Goal: Task Accomplishment & Management: Manage account settings

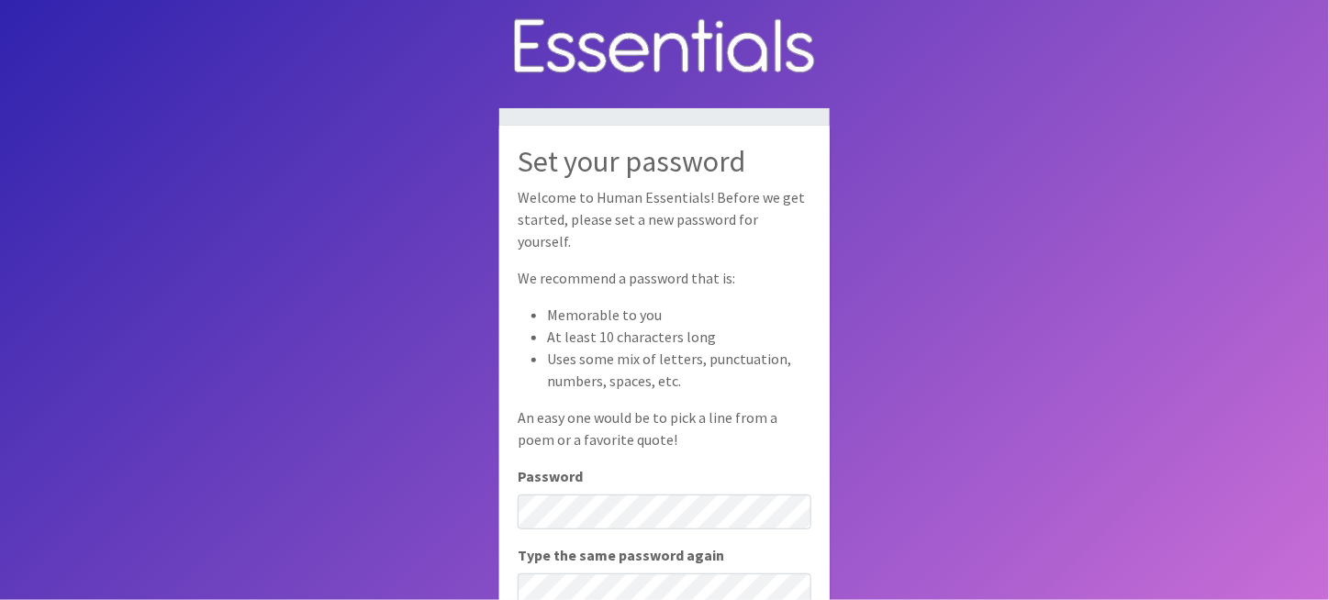
scroll to position [92, 0]
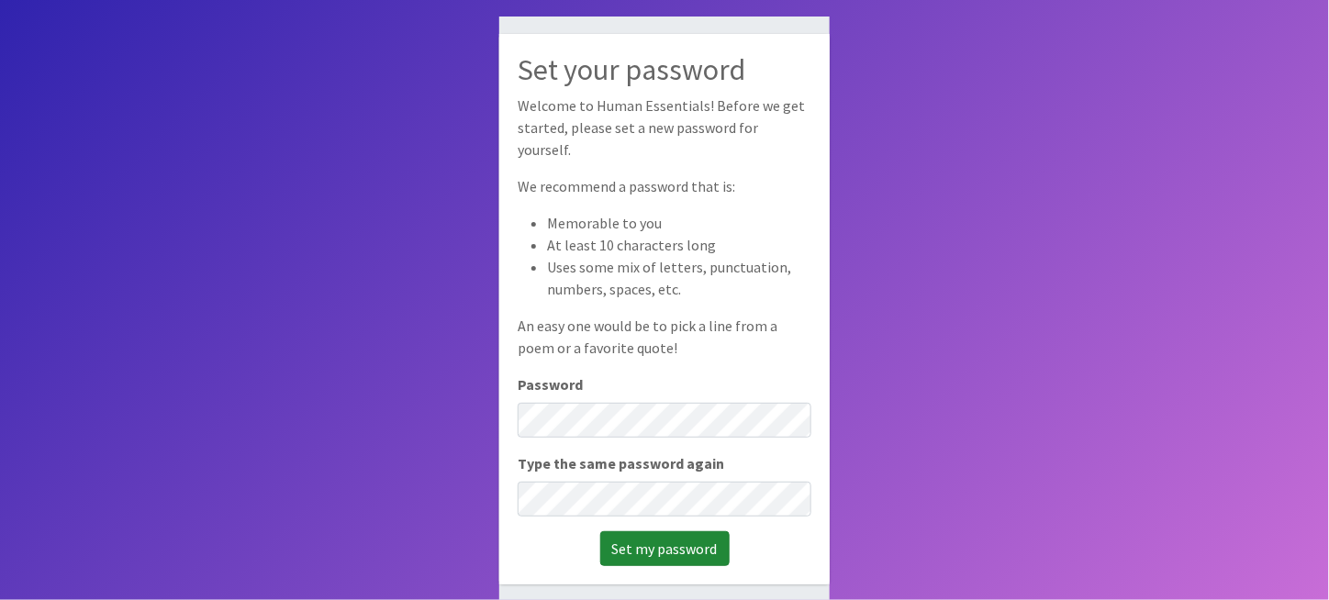
click at [699, 533] on input "Set my password" at bounding box center [664, 549] width 129 height 35
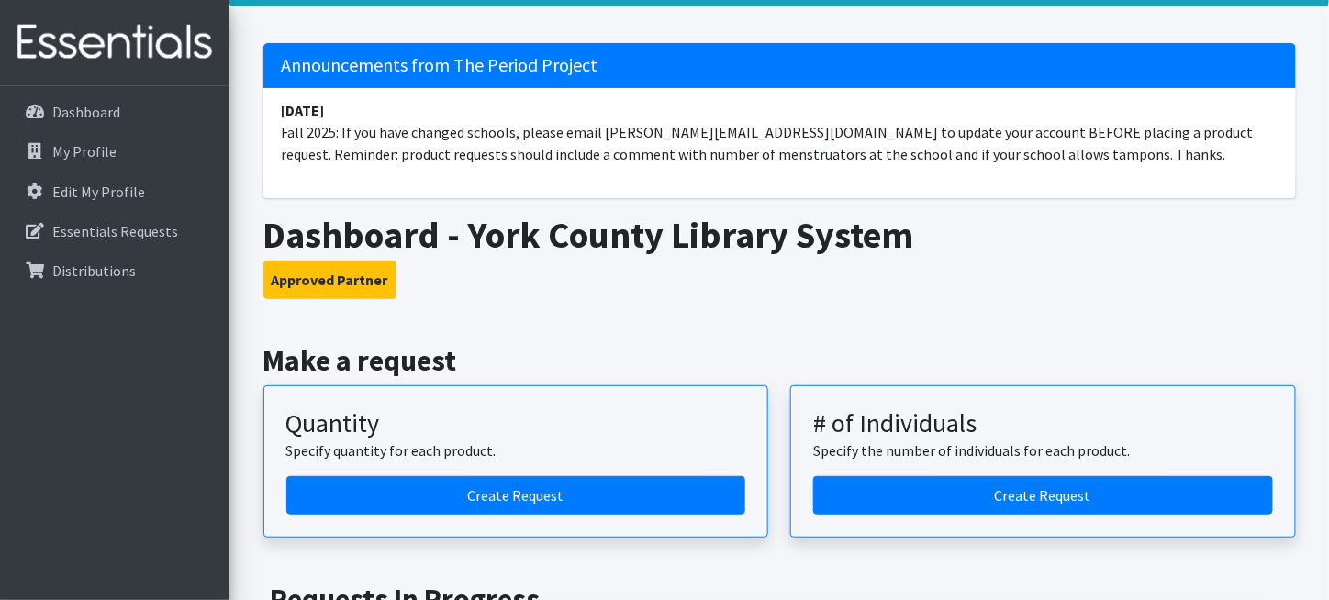
scroll to position [184, 0]
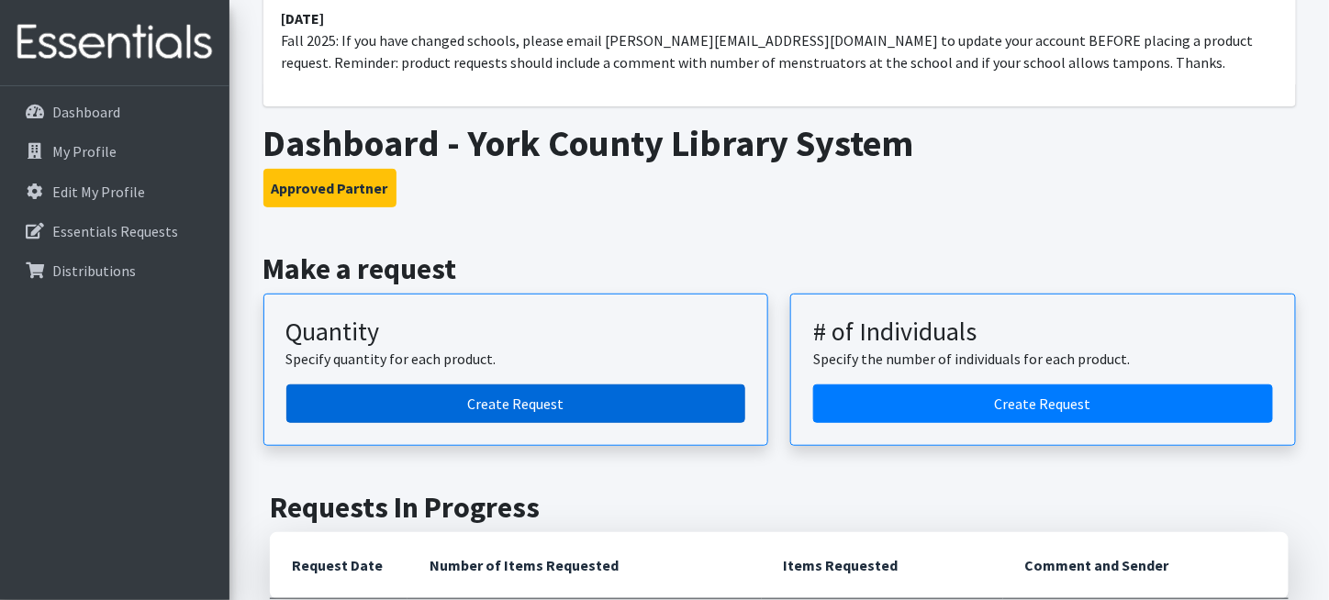
click at [548, 400] on link "Create Request" at bounding box center [516, 404] width 460 height 39
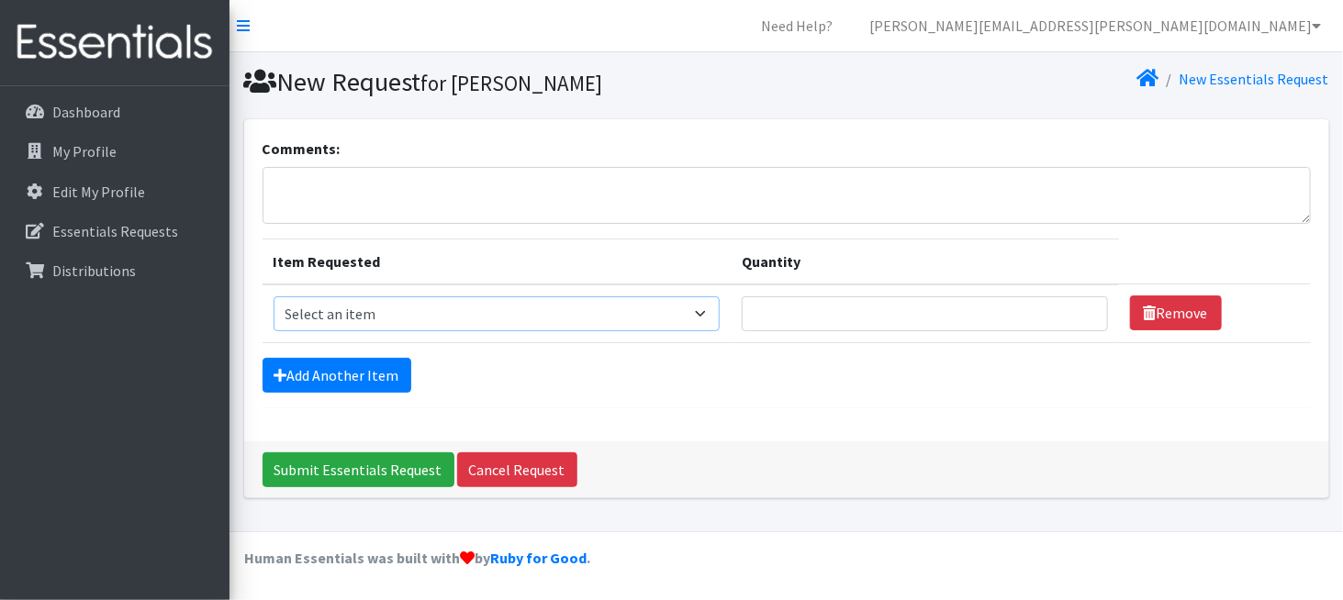
click at [541, 310] on select "Select an item (LOWCOUNTRY) REGULAR TAMPONS Adult Period Pack Student Period Pa…" at bounding box center [497, 314] width 446 height 35
select select "8937"
click at [274, 297] on select "Select an item (LOWCOUNTRY) REGULAR TAMPONS Adult Period Pack Student Period Pa…" at bounding box center [497, 314] width 446 height 35
click at [762, 317] on input "Quantity" at bounding box center [925, 314] width 366 height 35
click at [1077, 317] on input "1" at bounding box center [925, 314] width 366 height 35
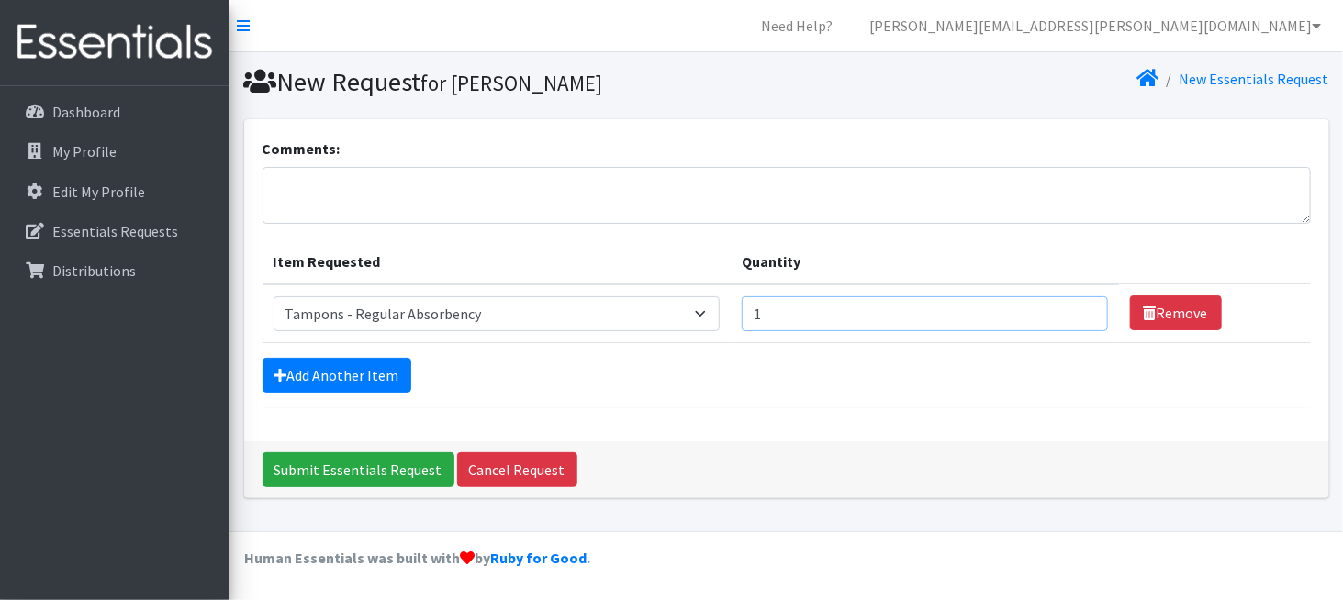
click at [878, 309] on input "1" at bounding box center [925, 314] width 366 height 35
drag, startPoint x: 768, startPoint y: 310, endPoint x: 755, endPoint y: 310, distance: 12.9
click at [755, 310] on input "1" at bounding box center [925, 314] width 366 height 35
type input "100"
click at [346, 470] on input "Submit Essentials Request" at bounding box center [359, 470] width 192 height 35
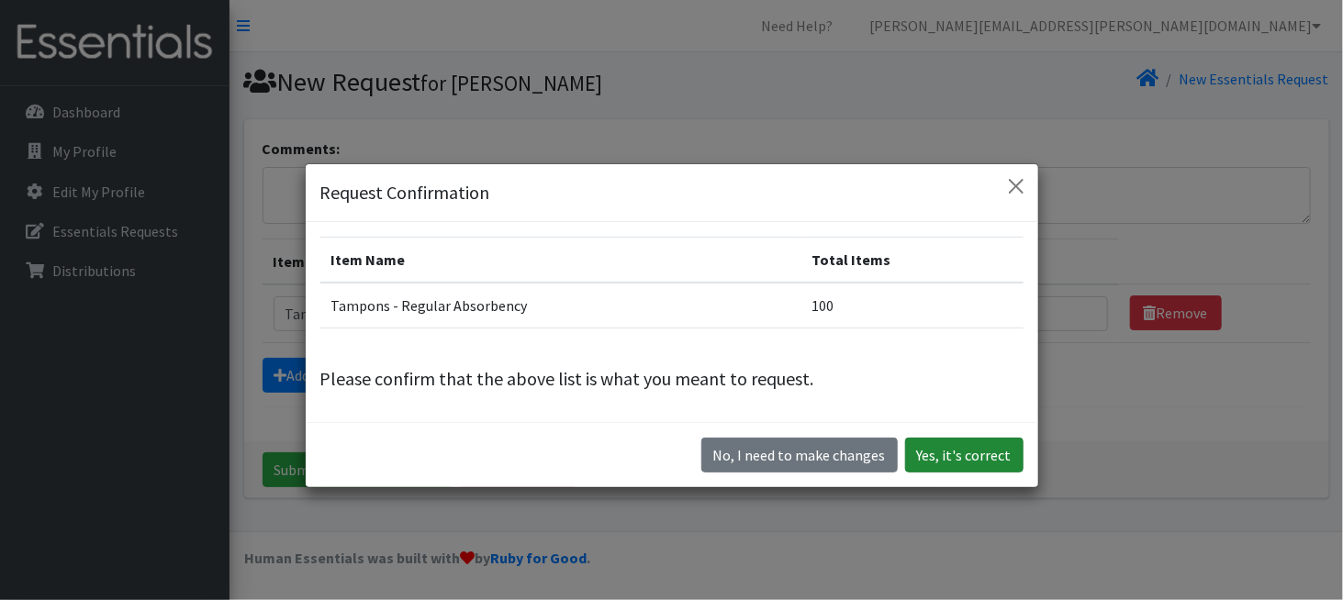
click at [967, 462] on button "Yes, it's correct" at bounding box center [964, 455] width 118 height 35
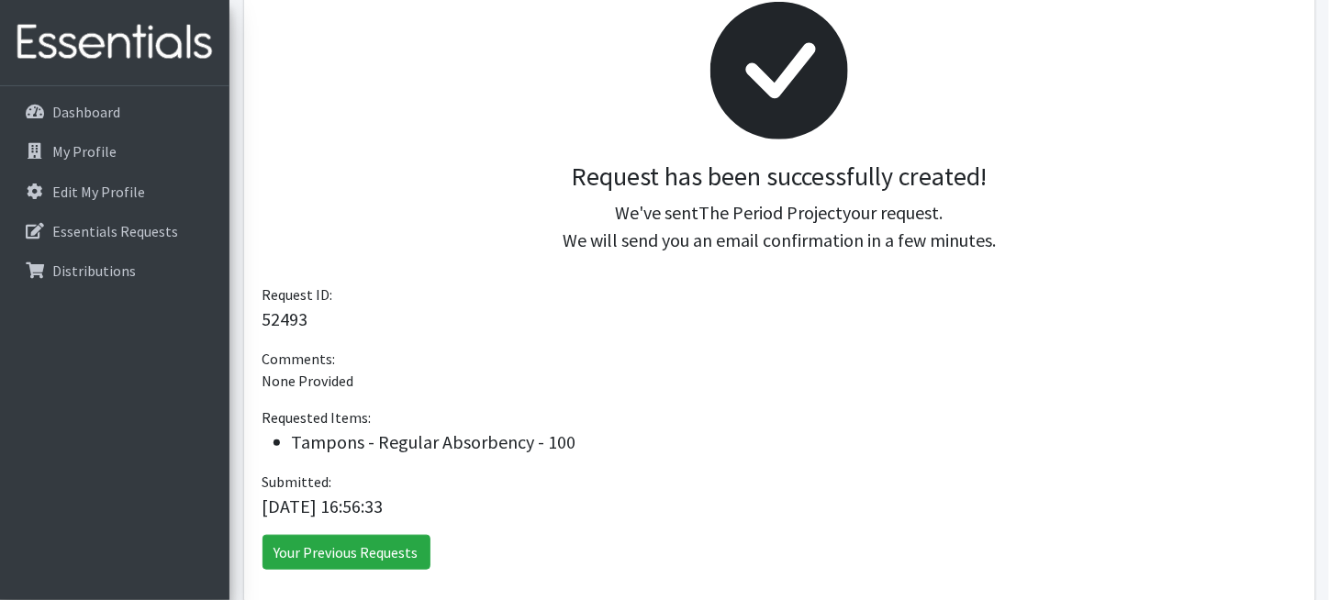
scroll to position [360, 0]
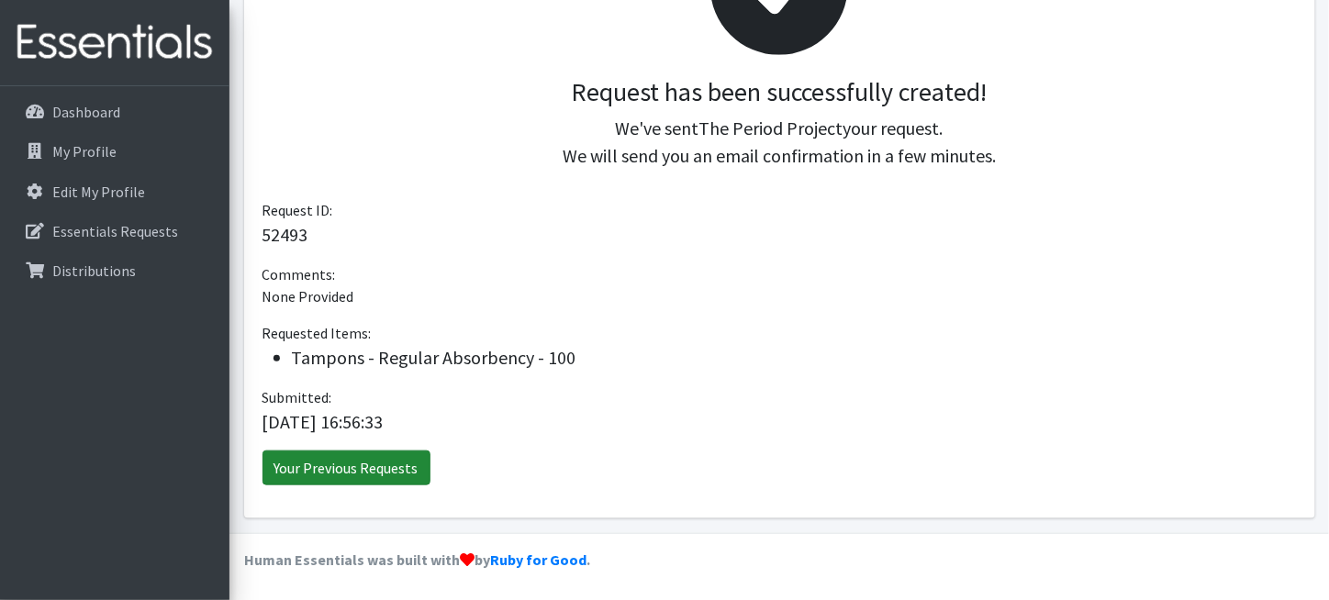
click at [353, 459] on link "Your Previous Requests" at bounding box center [347, 468] width 168 height 35
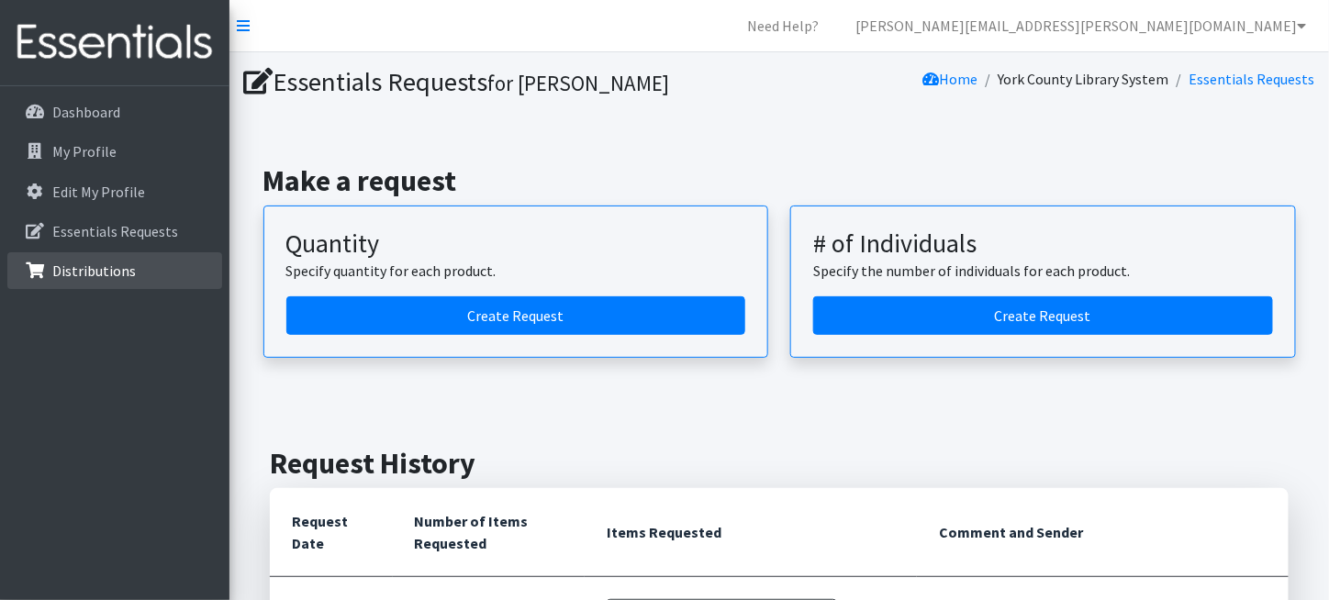
click at [82, 269] on p "Distributions" at bounding box center [94, 271] width 84 height 18
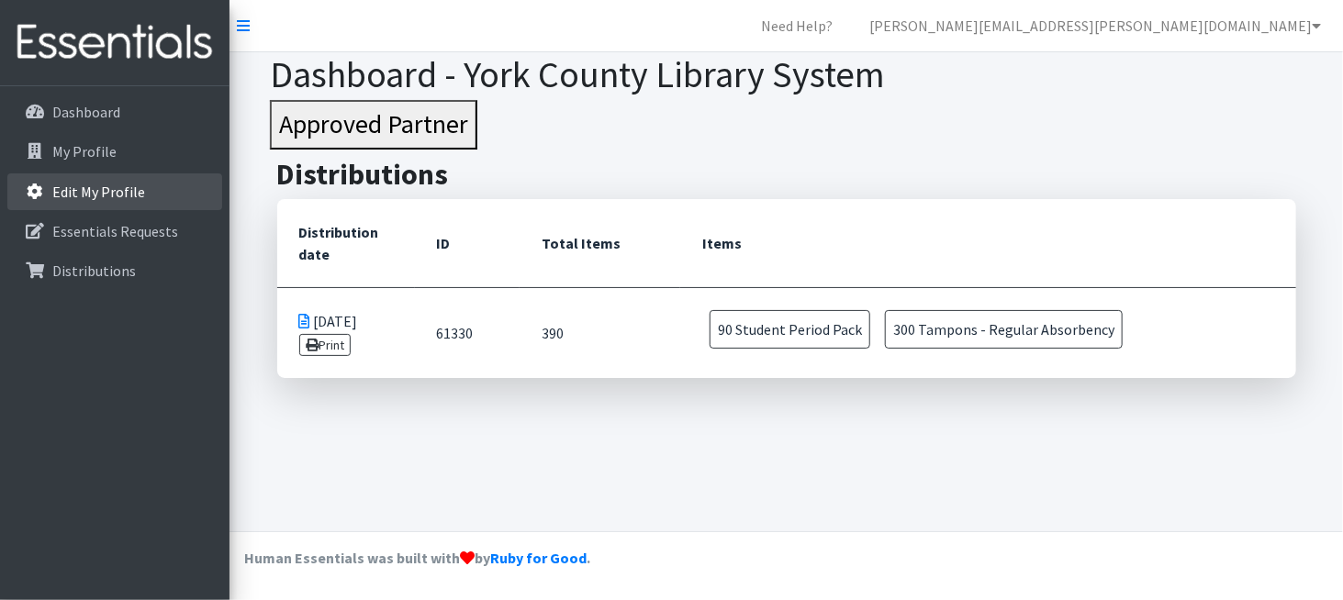
click at [85, 186] on p "Edit My Profile" at bounding box center [98, 192] width 93 height 18
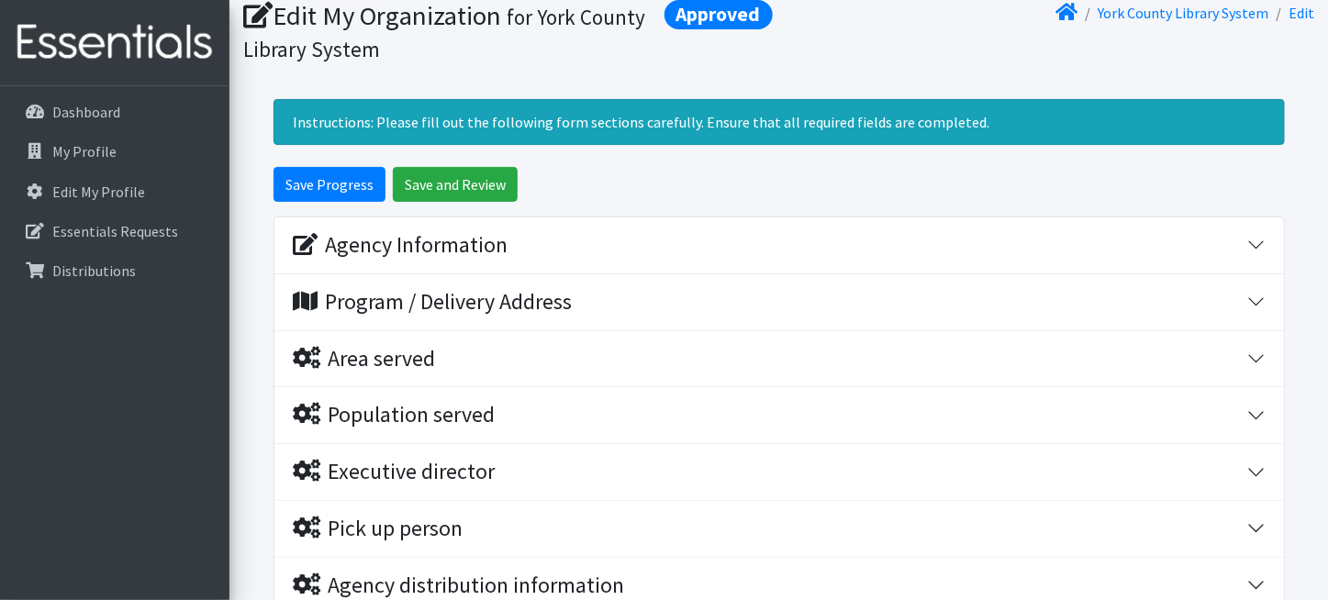
scroll to position [92, 0]
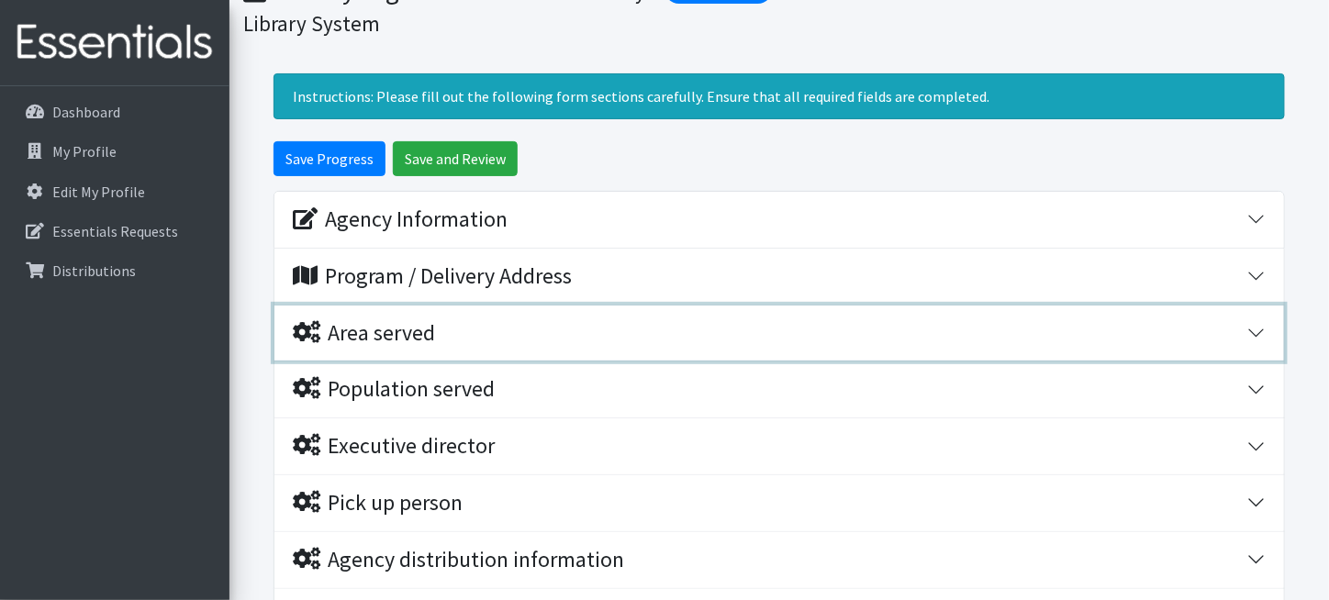
click at [455, 328] on div "Area served" at bounding box center [770, 333] width 955 height 27
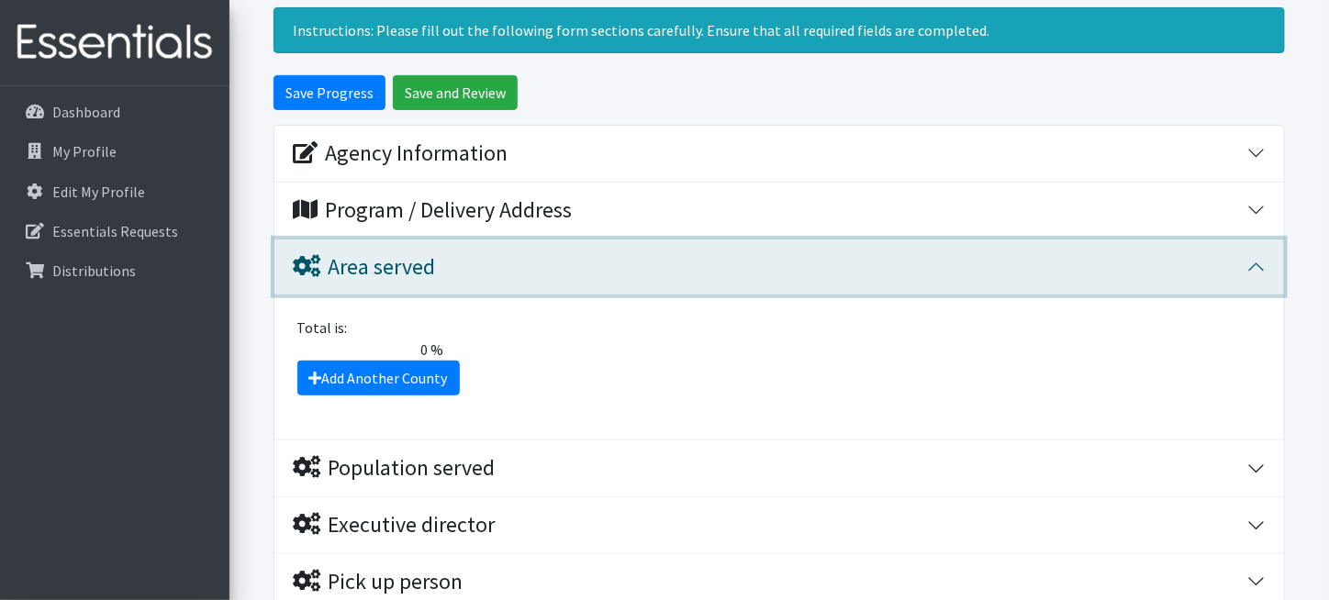
scroll to position [184, 0]
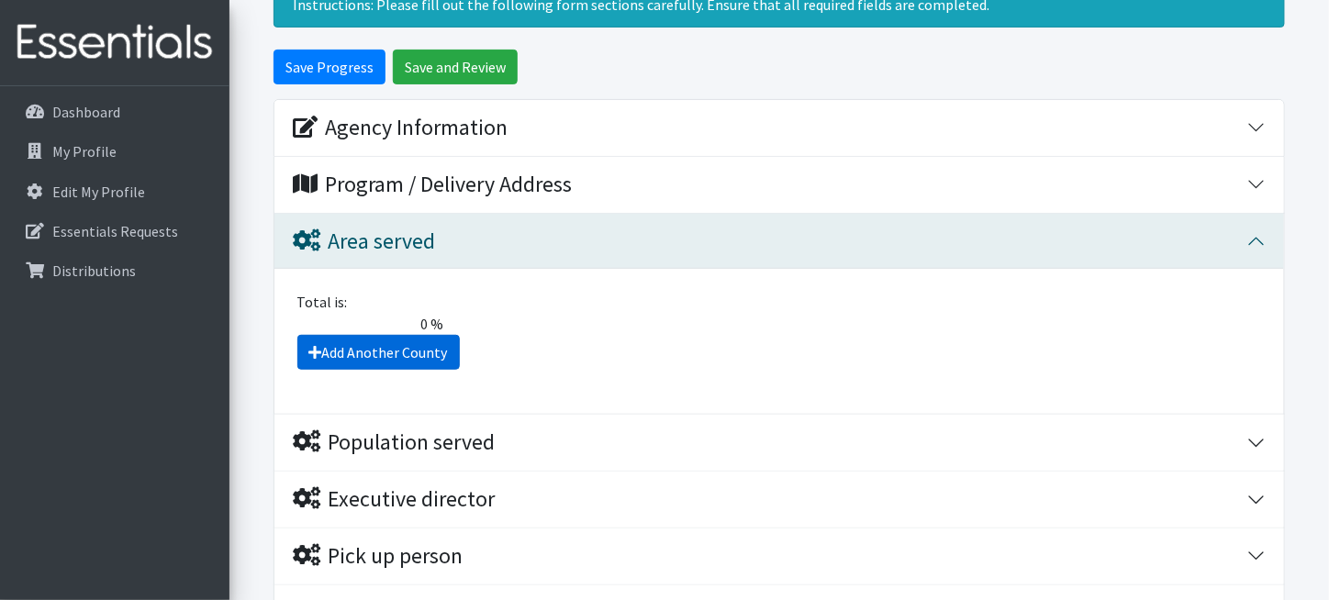
click at [416, 356] on link "Add Another County" at bounding box center [378, 352] width 163 height 35
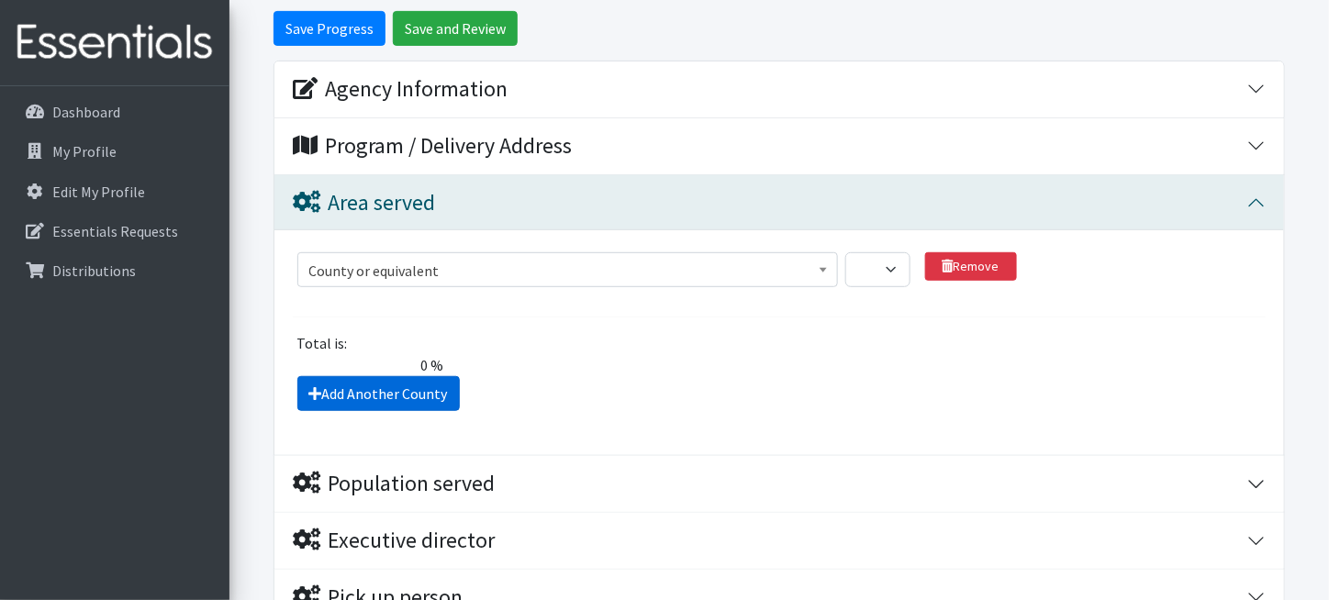
scroll to position [196, 0]
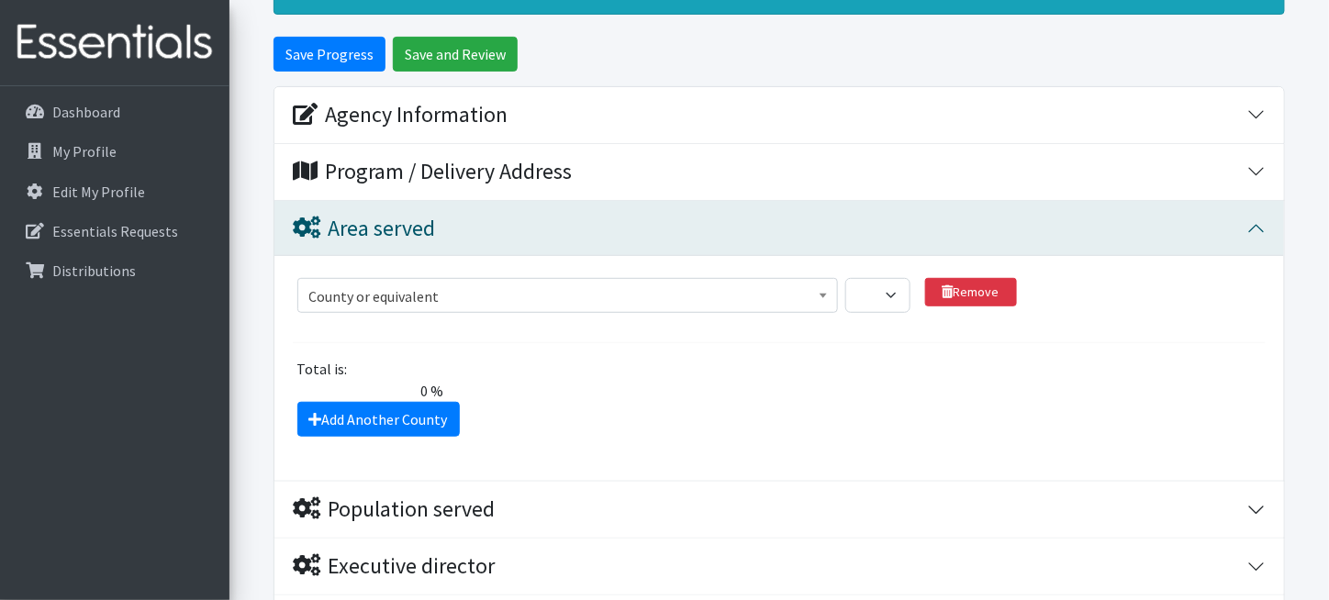
click at [476, 289] on span "County or equivalent" at bounding box center [567, 297] width 517 height 26
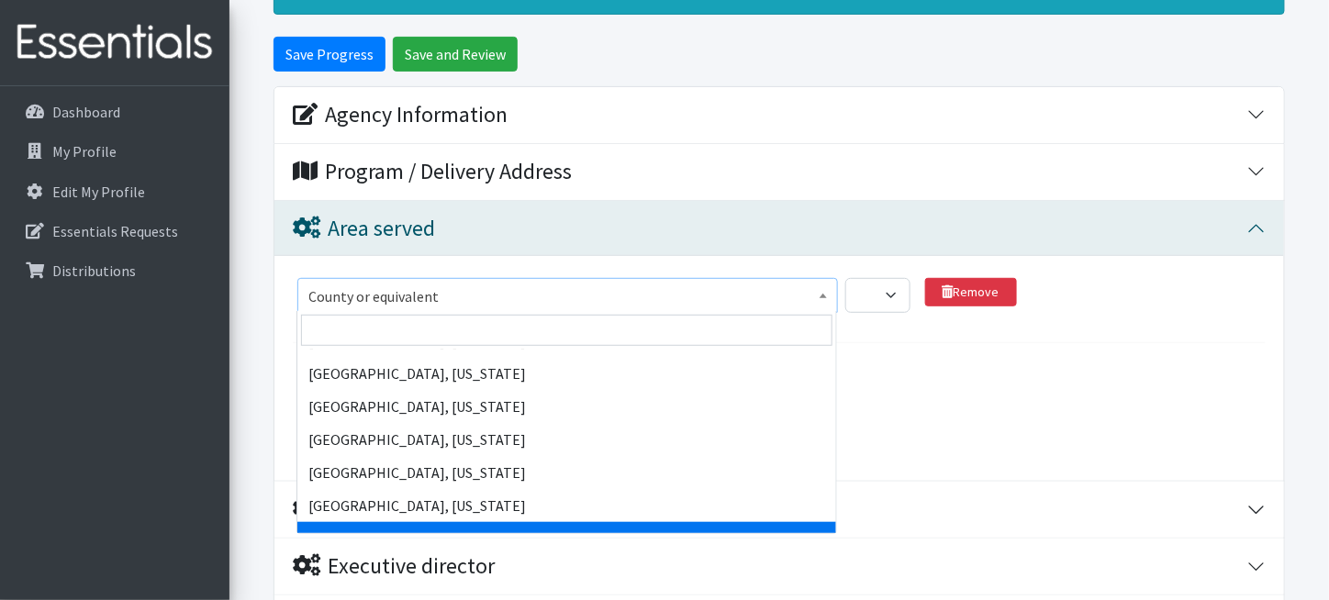
scroll to position [106799, 0]
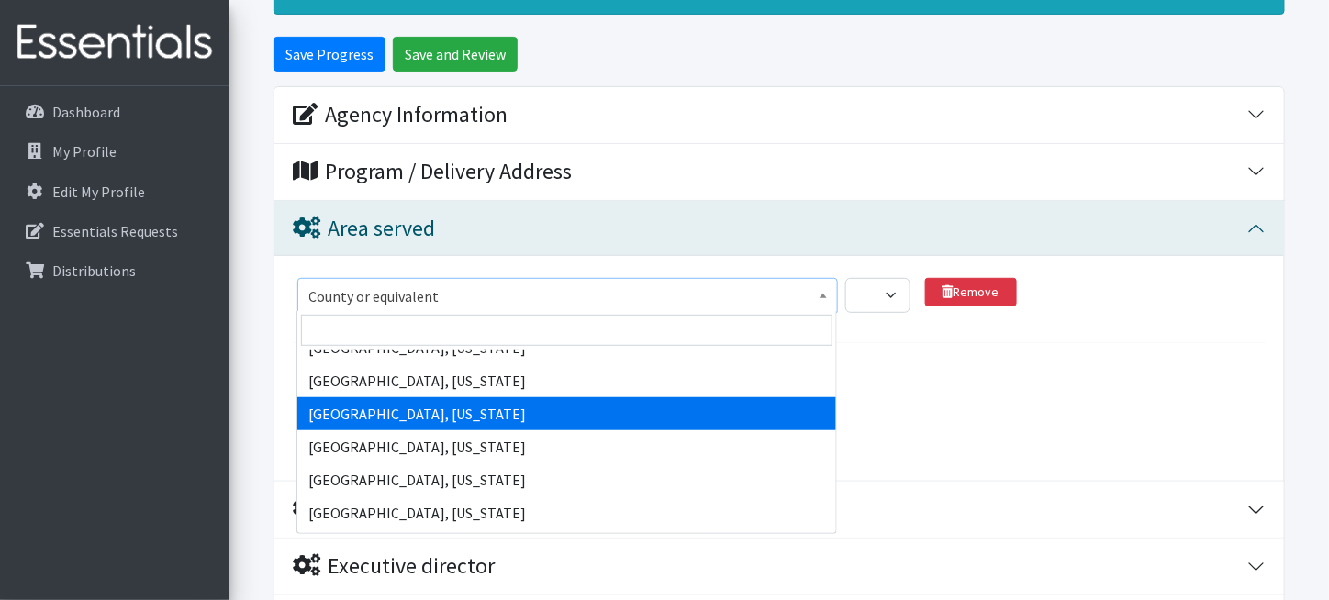
select select "3191"
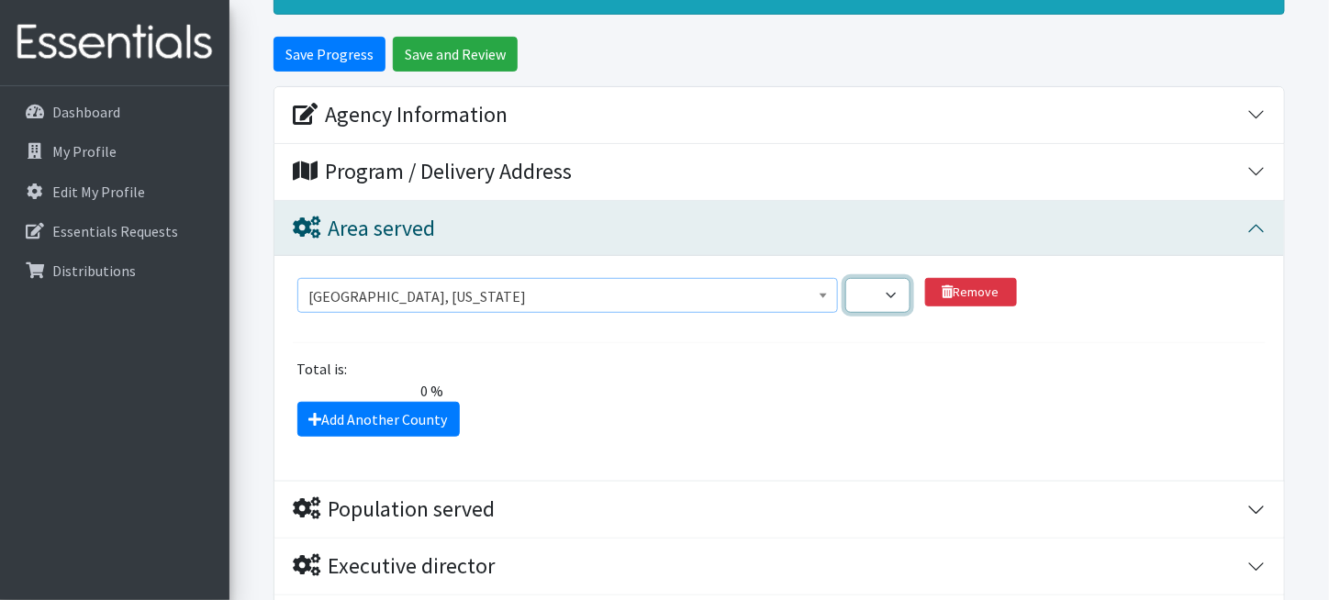
click at [887, 293] on select "1 2 3 4 5 6 7 8 9 10 11 12 13 14 15 16 17 18 19 20 21 22 23 24 25 26 27 28 29 3…" at bounding box center [878, 295] width 65 height 35
select select "100"
click at [846, 278] on select "1 2 3 4 5 6 7 8 9 10 11 12 13 14 15 16 17 18 19 20 21 22 23 24 25 26 27 28 29 3…" at bounding box center [878, 295] width 65 height 35
click at [518, 405] on div "Add Another County" at bounding box center [779, 419] width 987 height 35
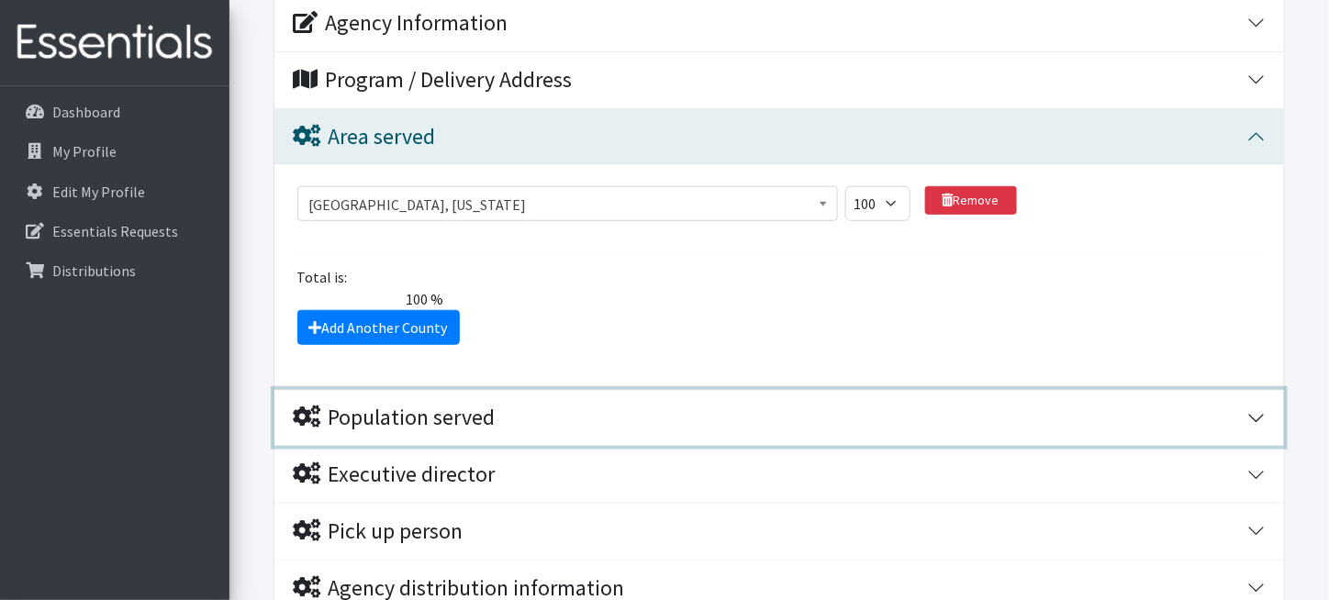
click at [521, 423] on div "Population served" at bounding box center [770, 418] width 955 height 27
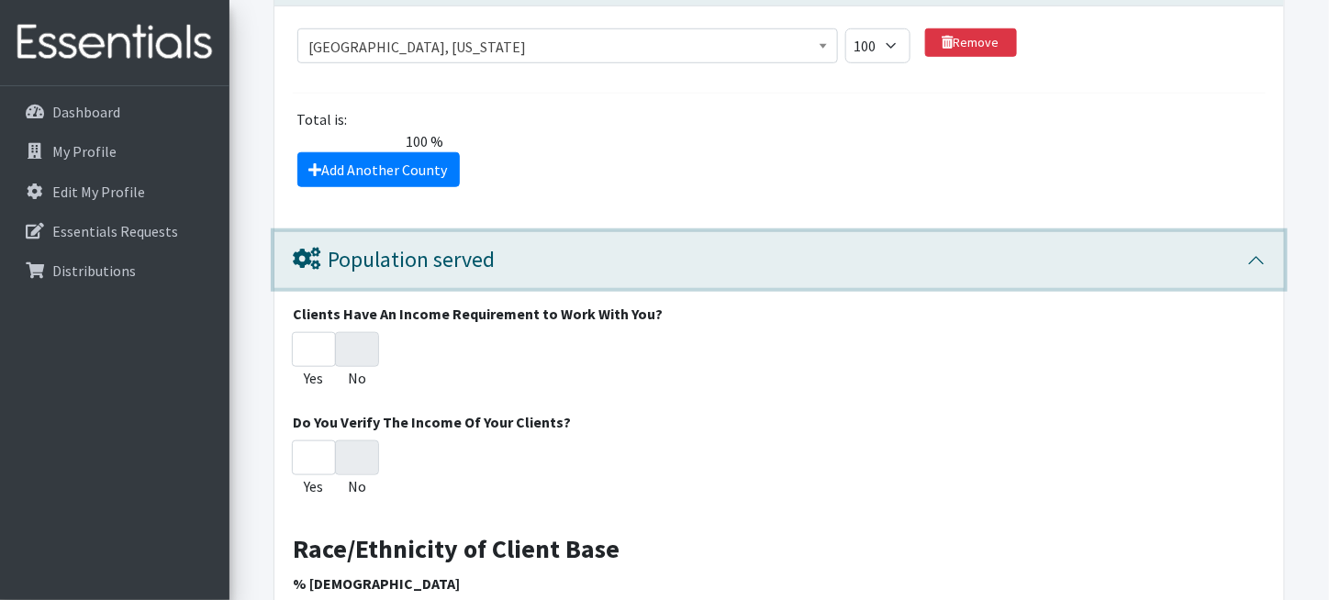
scroll to position [472, 0]
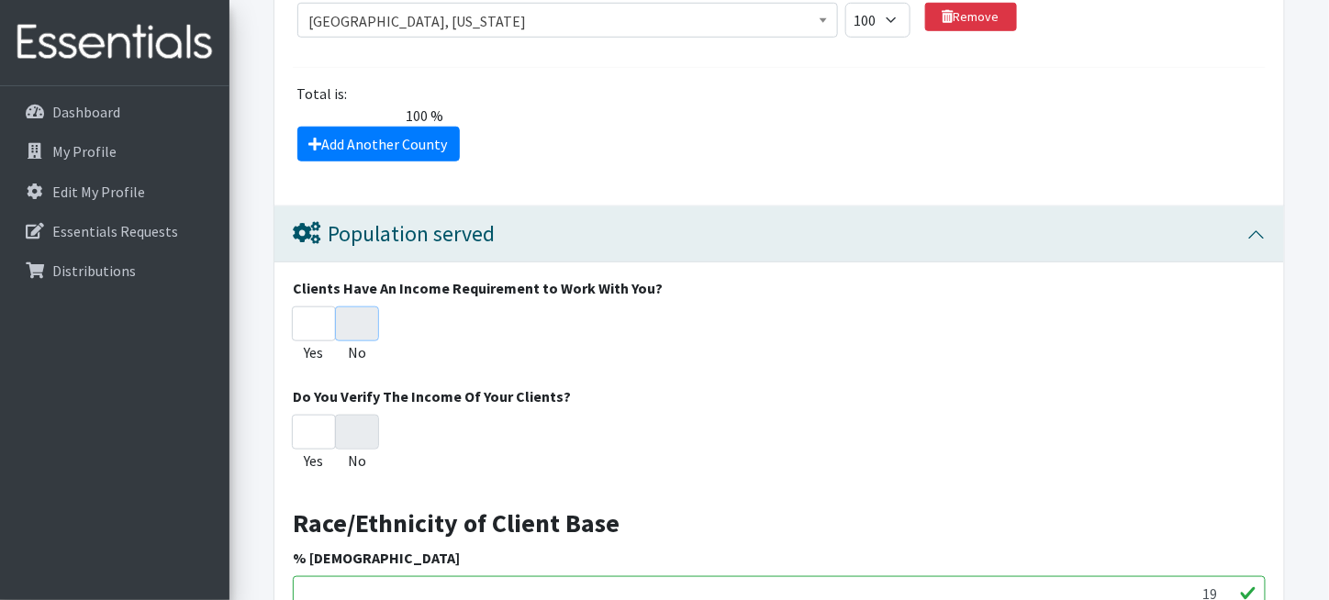
click at [351, 322] on input "No" at bounding box center [357, 324] width 44 height 35
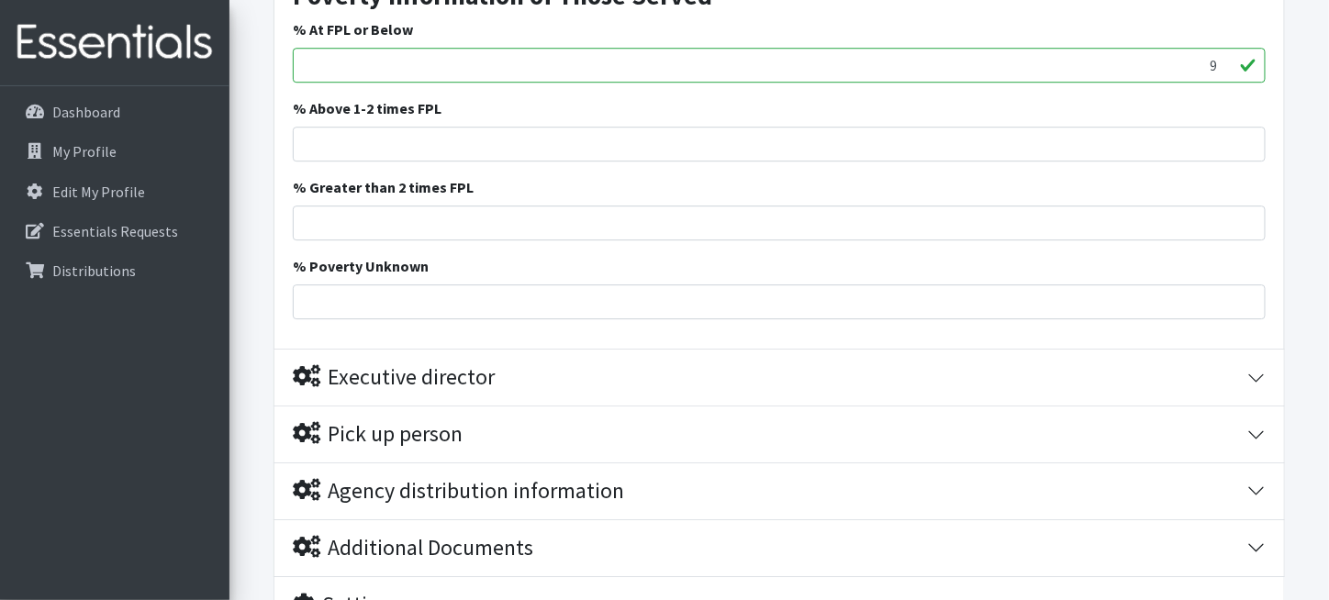
scroll to position [1849, 0]
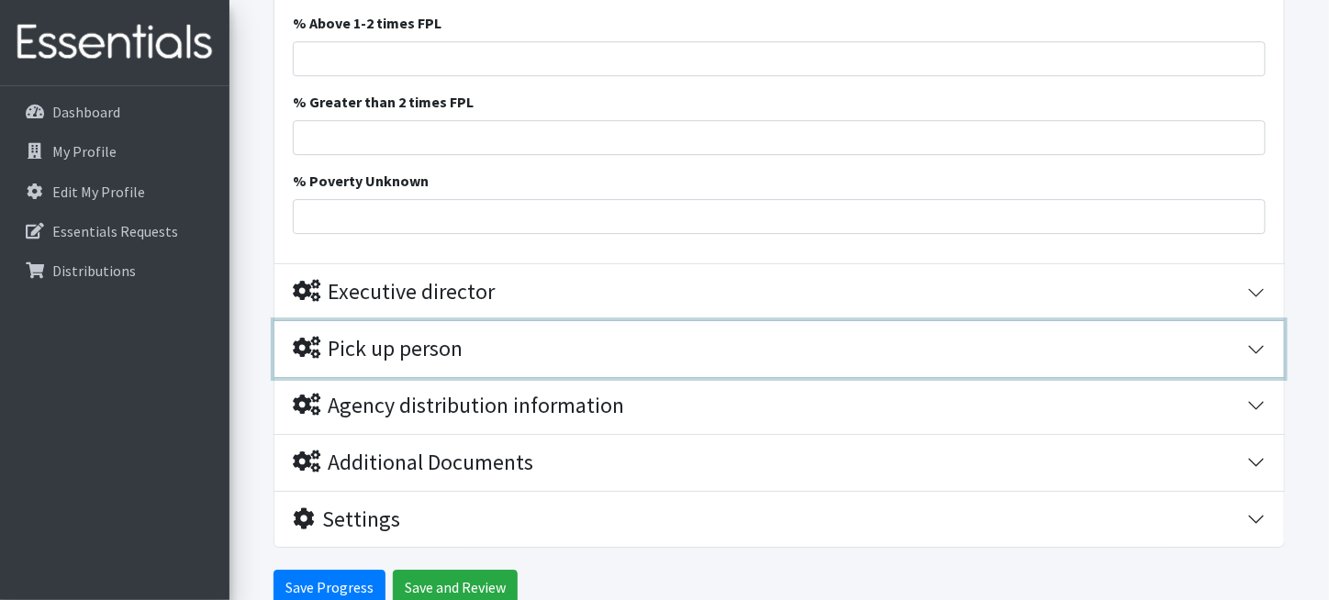
click at [477, 342] on div "Pick up person" at bounding box center [770, 349] width 955 height 27
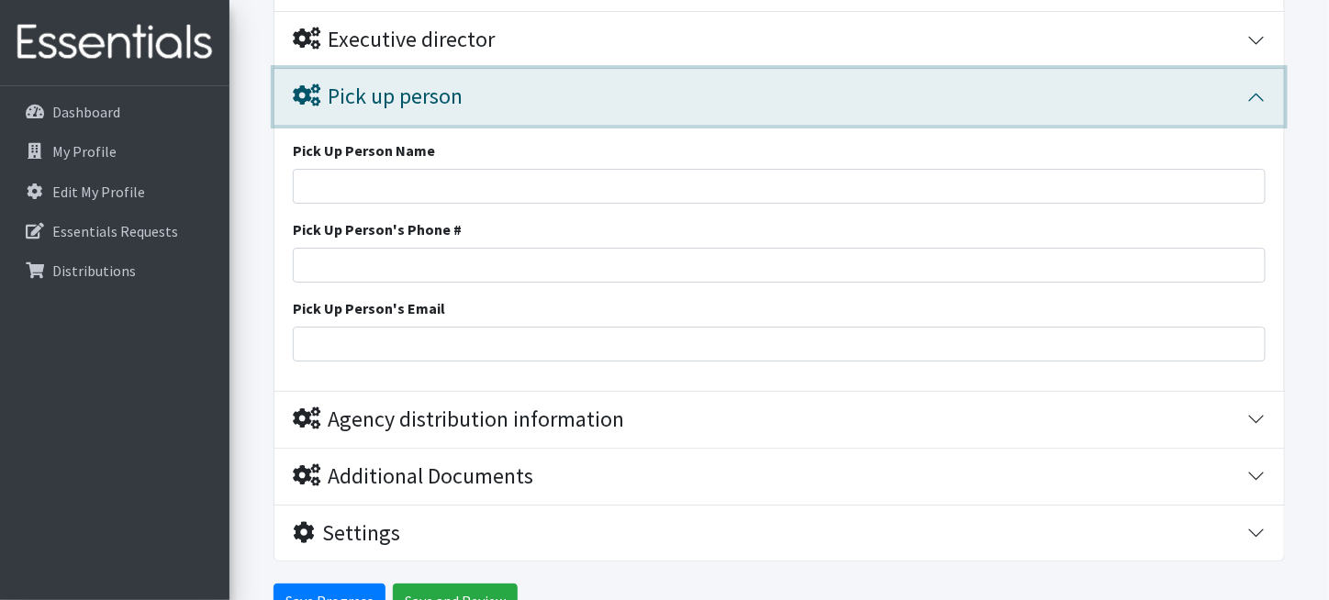
scroll to position [2115, 0]
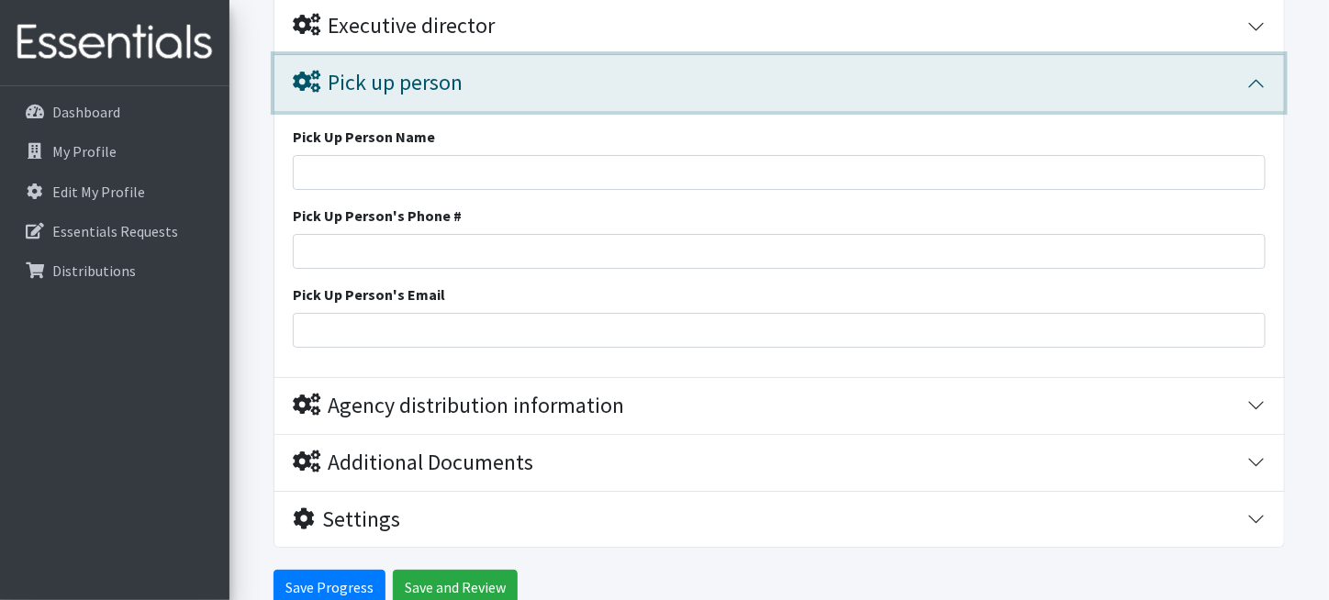
click at [546, 70] on div "Pick up person" at bounding box center [770, 83] width 955 height 27
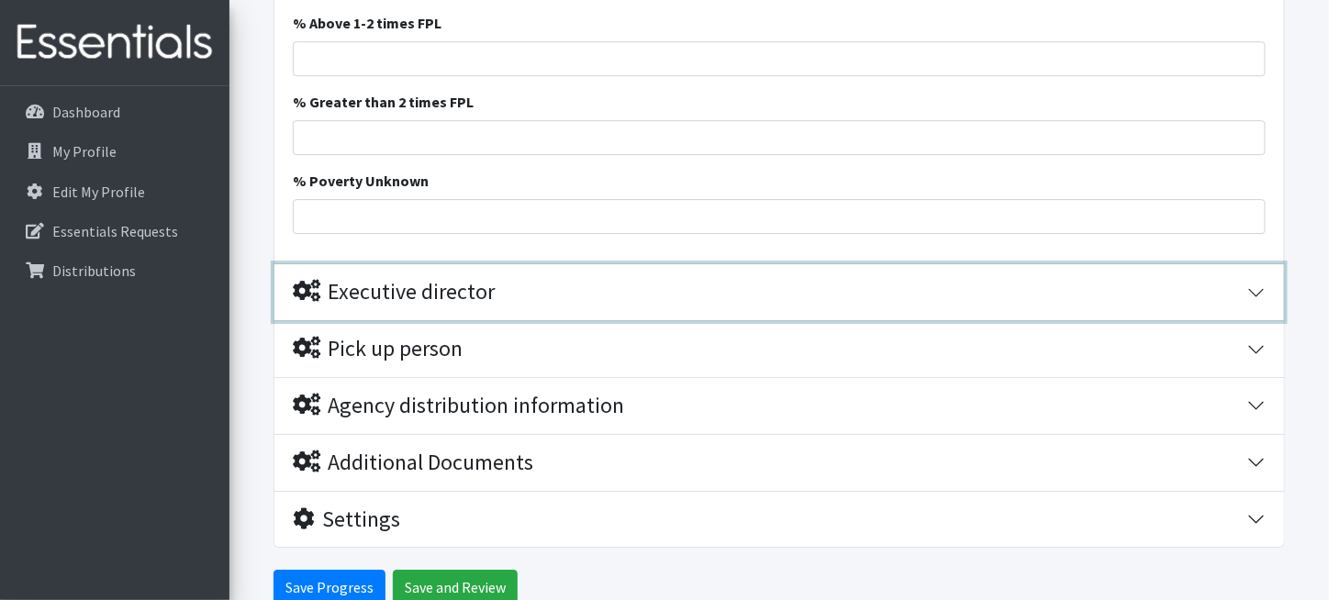
click at [504, 284] on div "Executive director" at bounding box center [770, 292] width 955 height 27
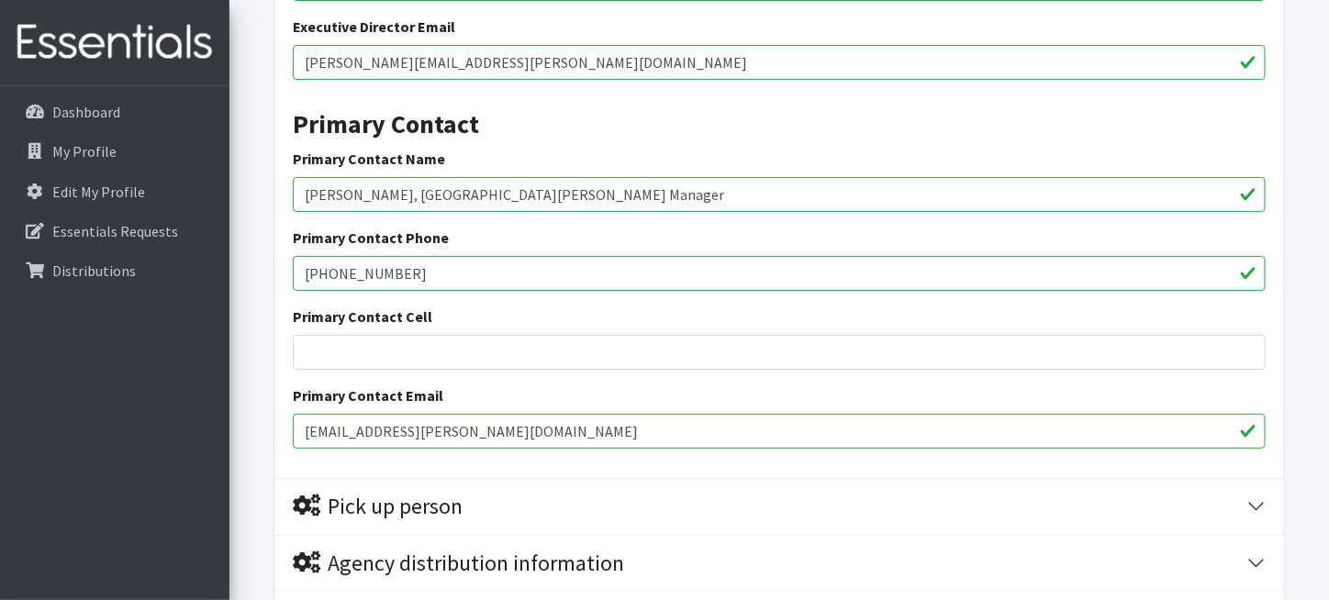
scroll to position [2301, 0]
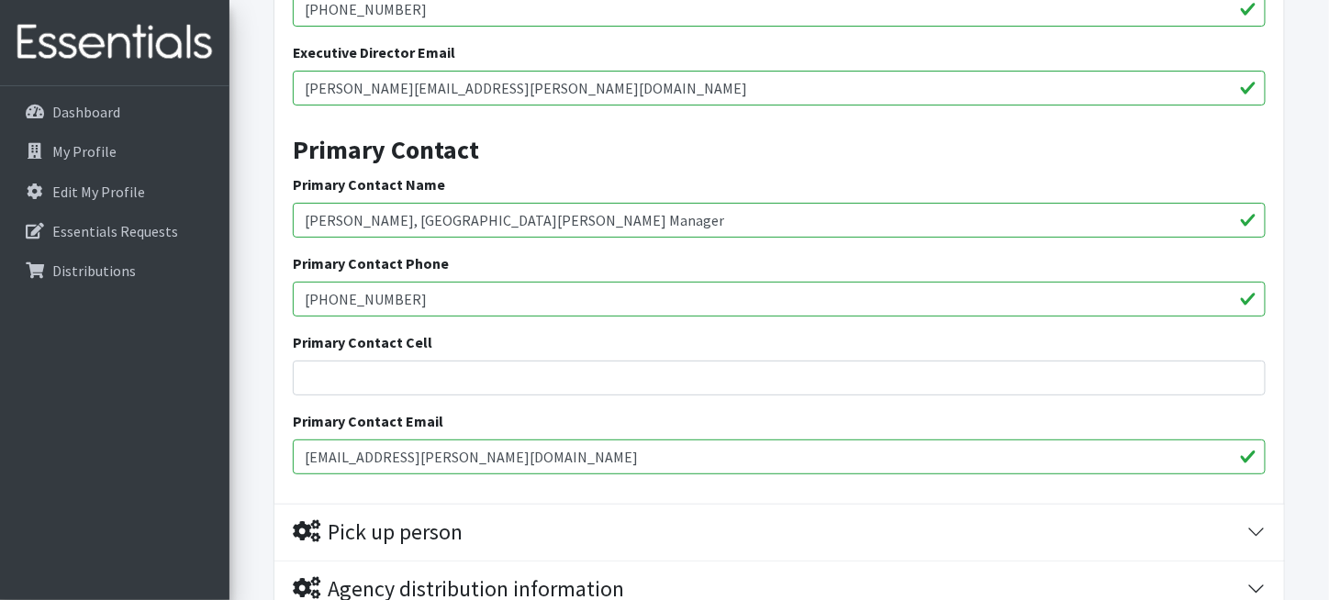
drag, startPoint x: 657, startPoint y: 212, endPoint x: 230, endPoint y: 225, distance: 428.0
type input "[PERSON_NAME], Rock [PERSON_NAME] Library Branch Manager"
drag, startPoint x: 586, startPoint y: 454, endPoint x: 296, endPoint y: 453, distance: 290.1
click at [296, 453] on input "[EMAIL_ADDRESS][PERSON_NAME][DOMAIN_NAME]" at bounding box center [779, 457] width 973 height 35
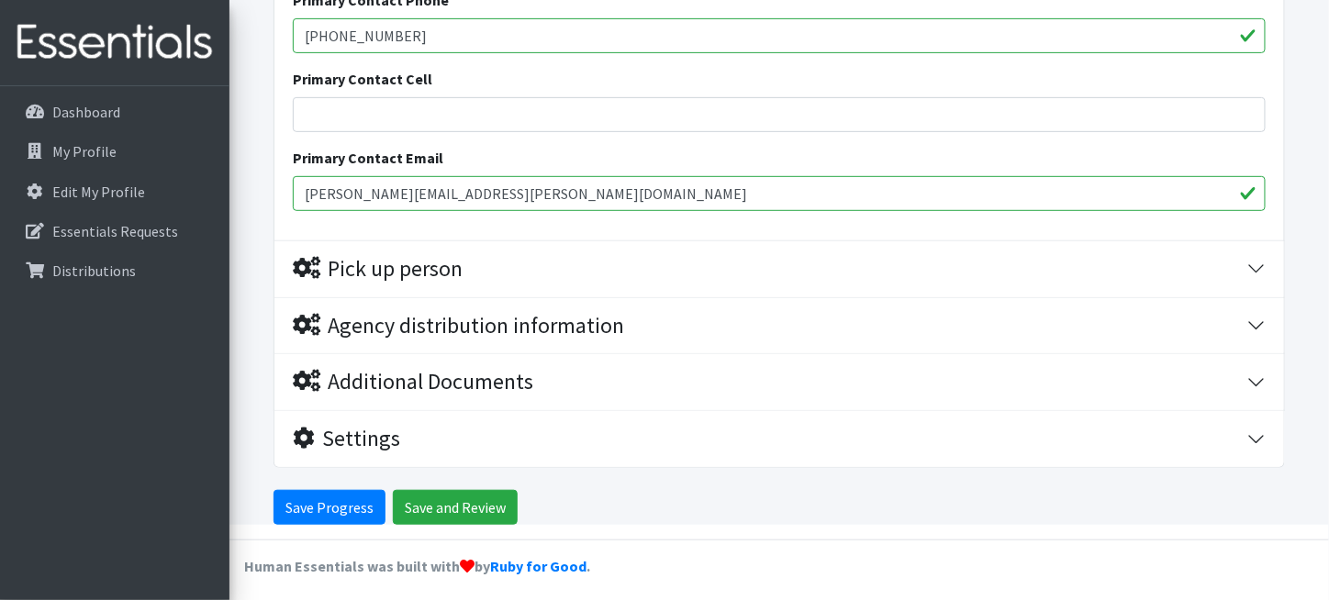
type input "[PERSON_NAME][EMAIL_ADDRESS][PERSON_NAME][DOMAIN_NAME]"
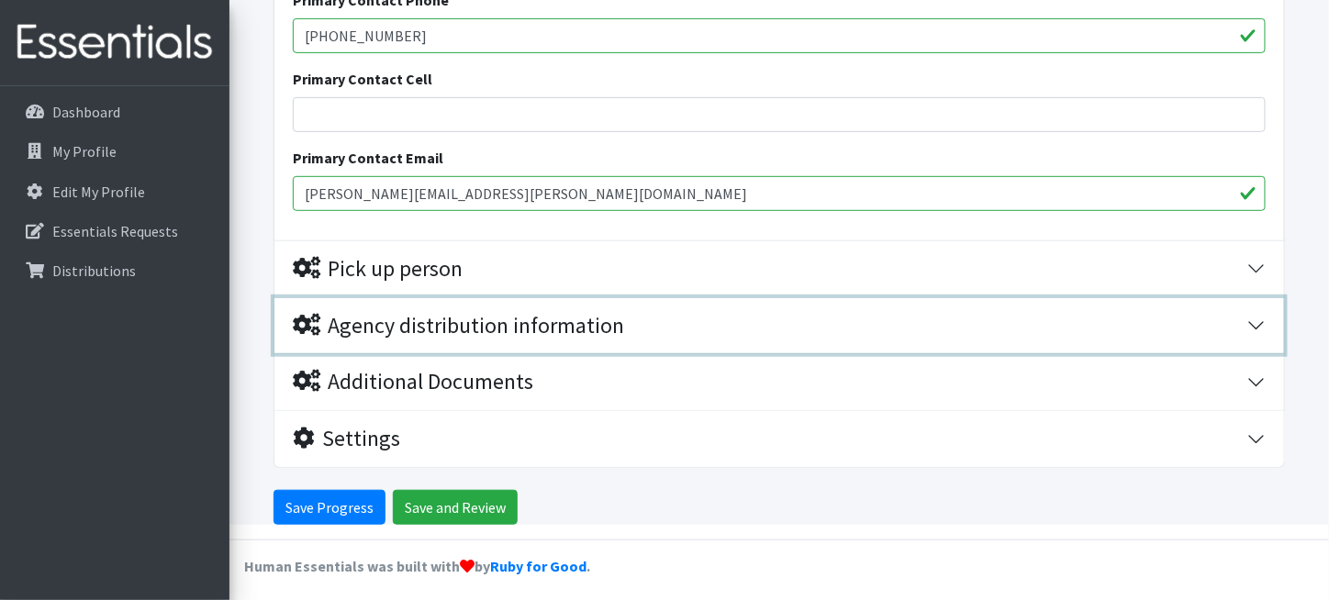
click at [548, 313] on div "Agency distribution information" at bounding box center [458, 326] width 331 height 27
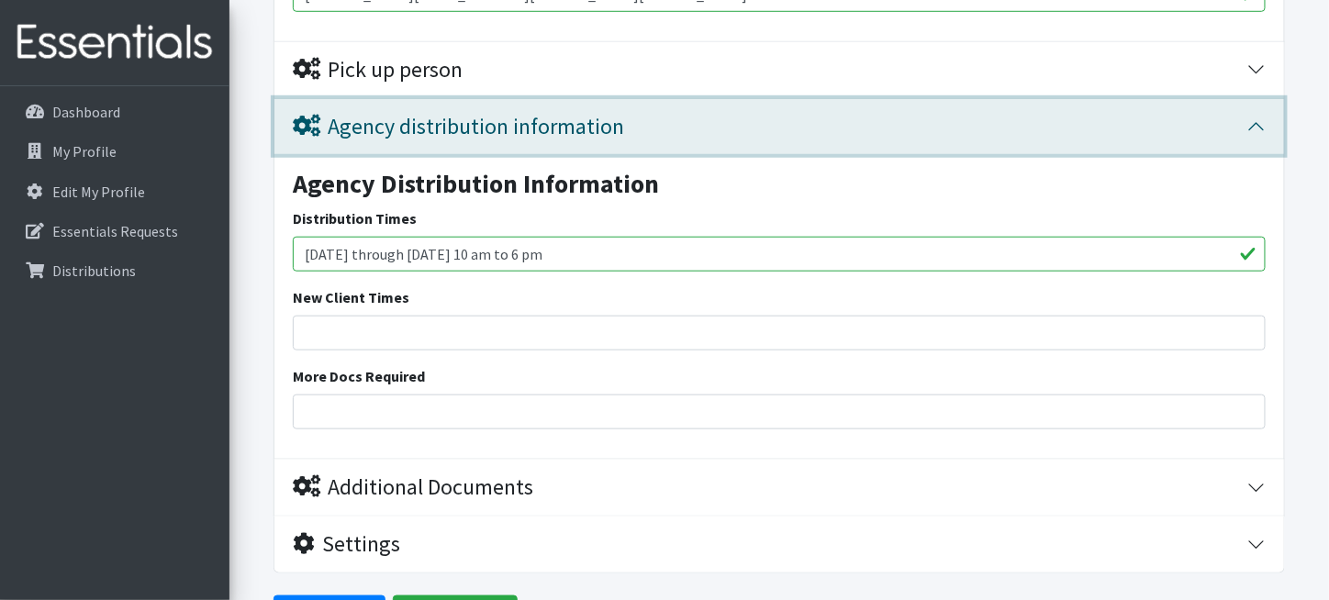
scroll to position [2869, 0]
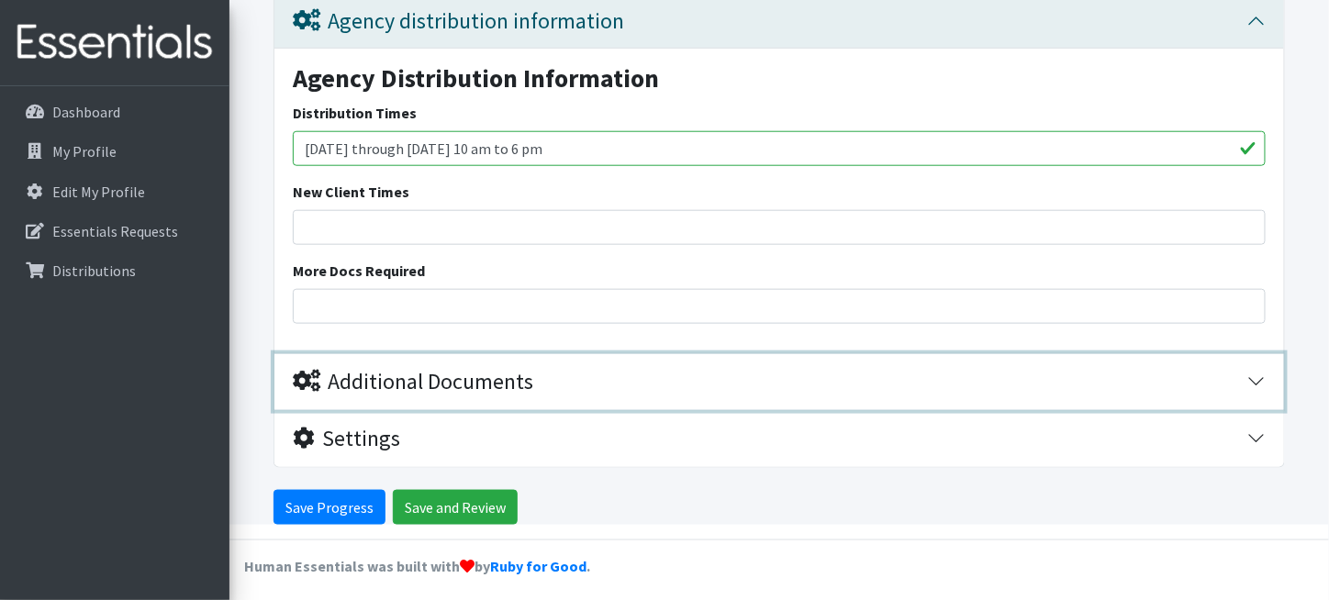
click at [533, 373] on div "Additional Documents" at bounding box center [413, 382] width 241 height 27
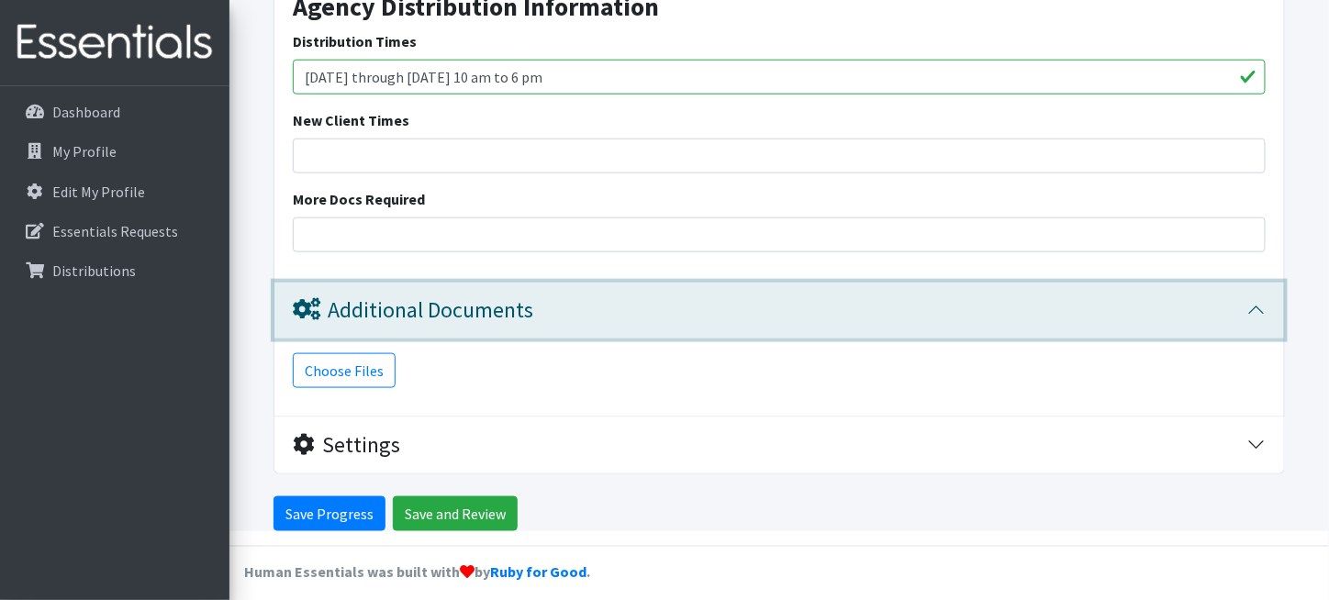
scroll to position [2947, 0]
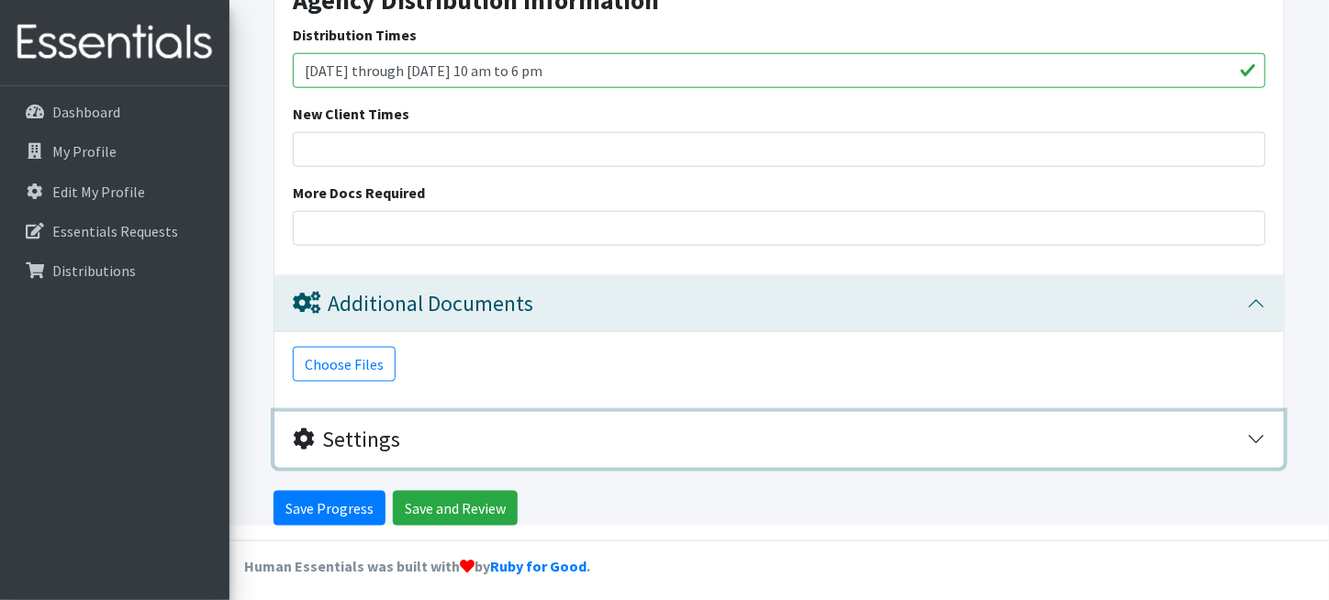
click at [518, 435] on div "Settings" at bounding box center [770, 440] width 955 height 27
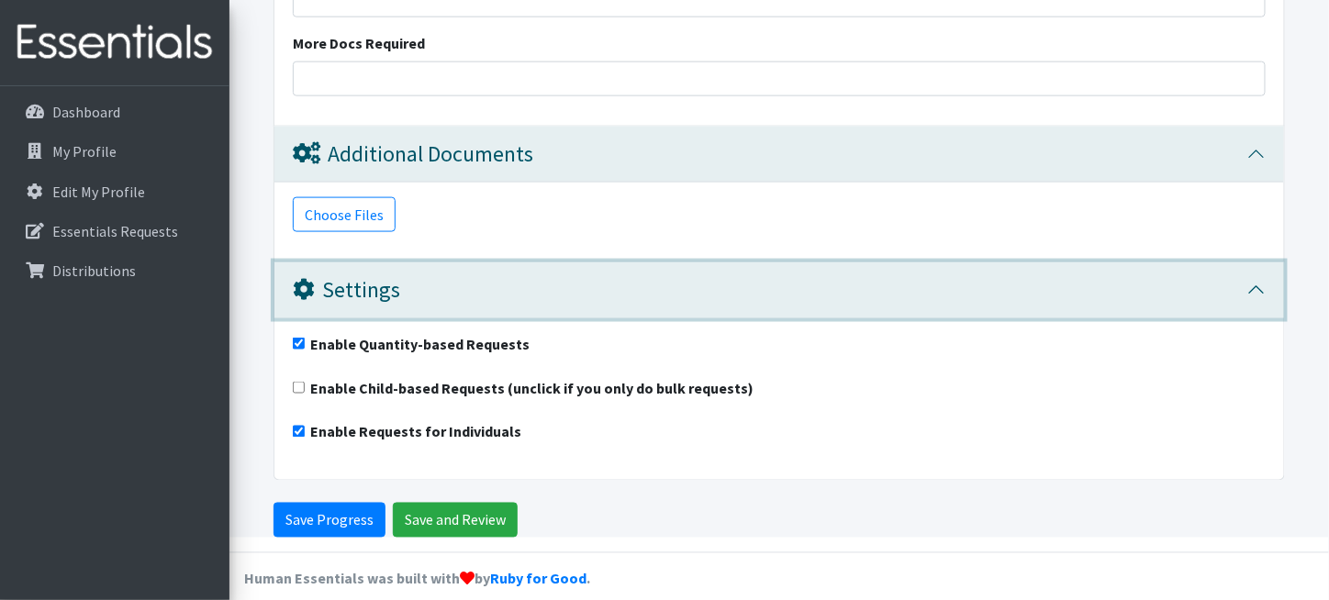
scroll to position [3109, 0]
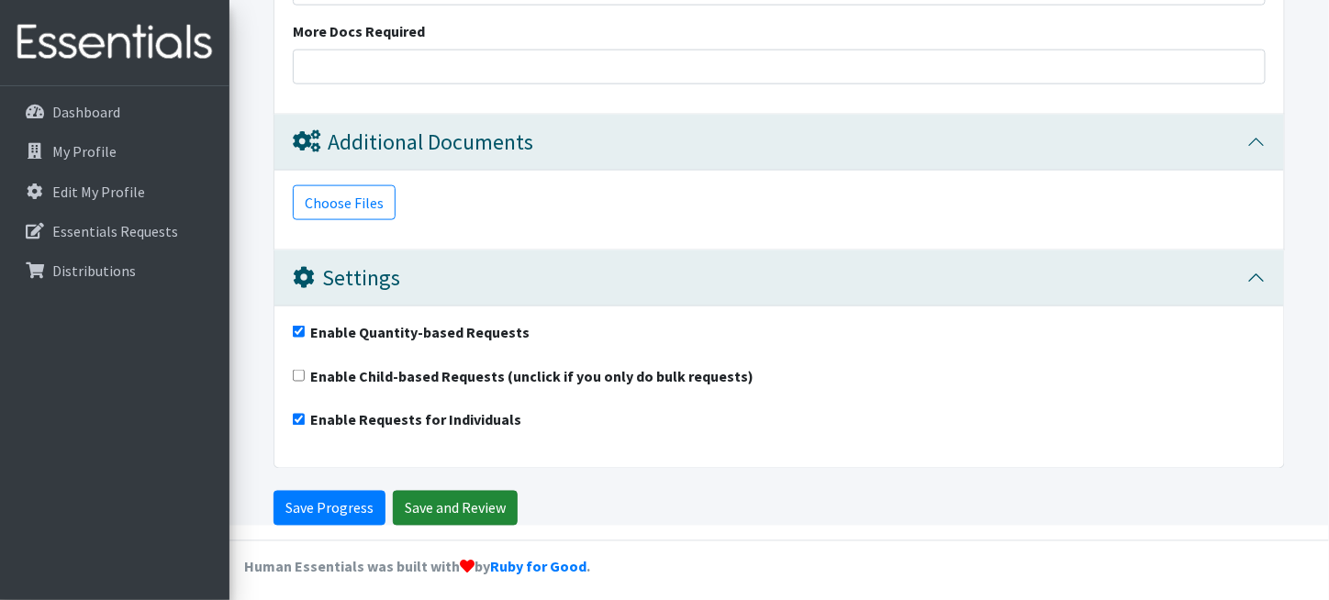
click at [472, 502] on input "Save and Review" at bounding box center [455, 508] width 125 height 35
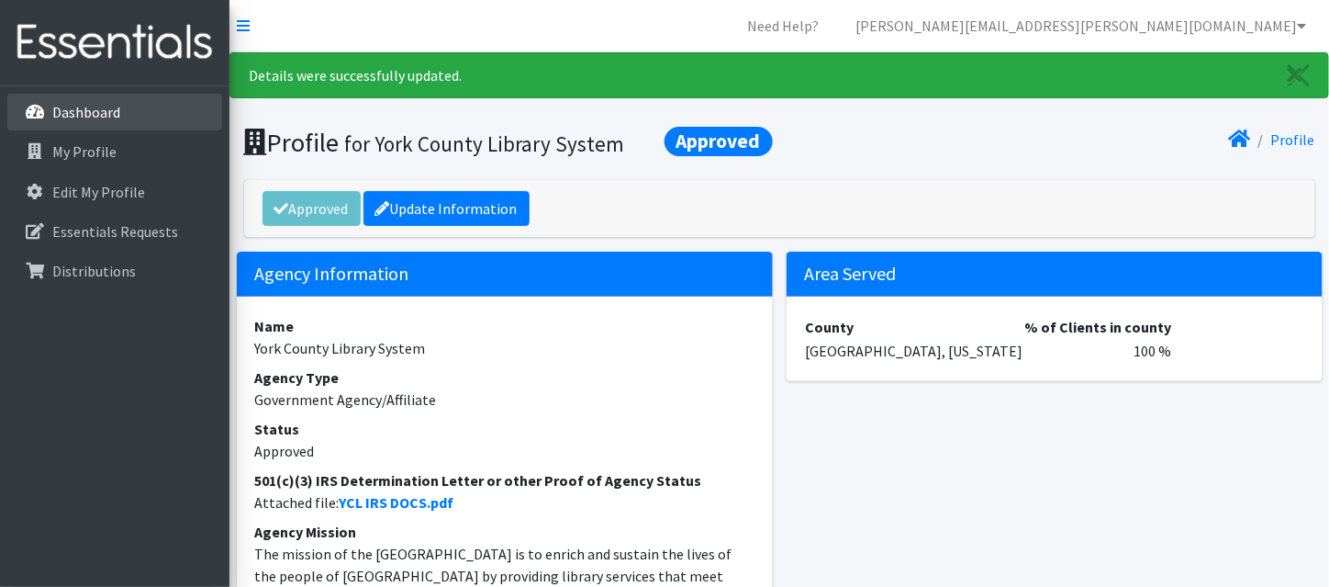
click at [97, 118] on p "Dashboard" at bounding box center [86, 112] width 68 height 18
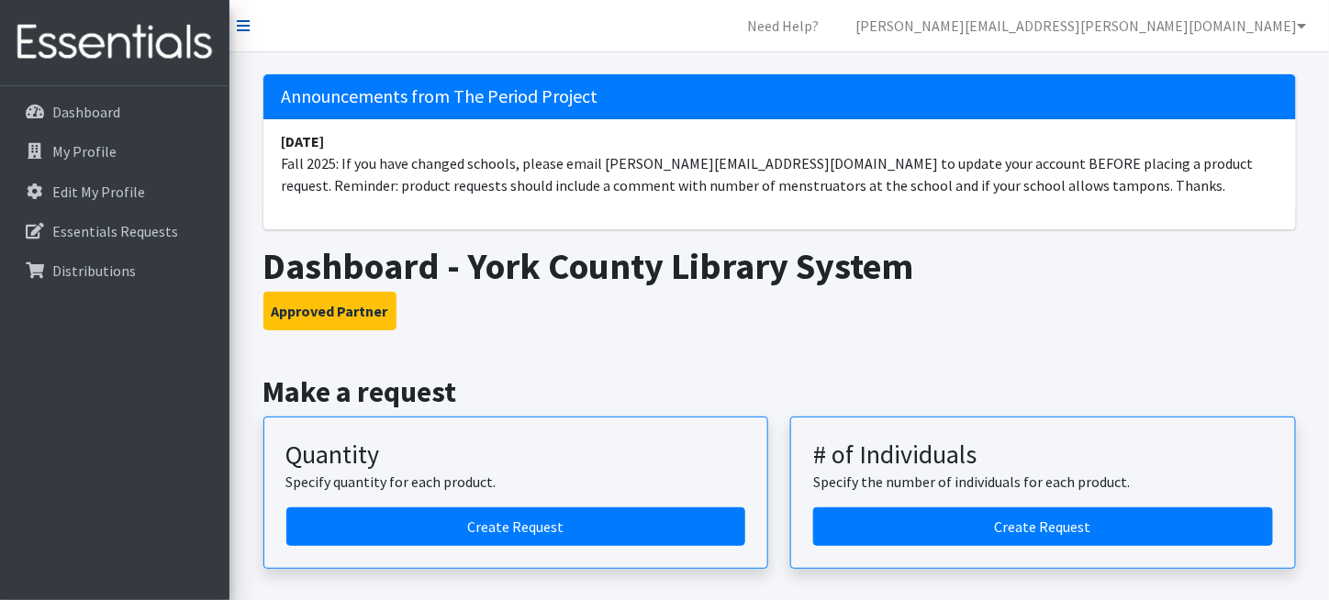
click at [246, 23] on icon at bounding box center [243, 25] width 13 height 15
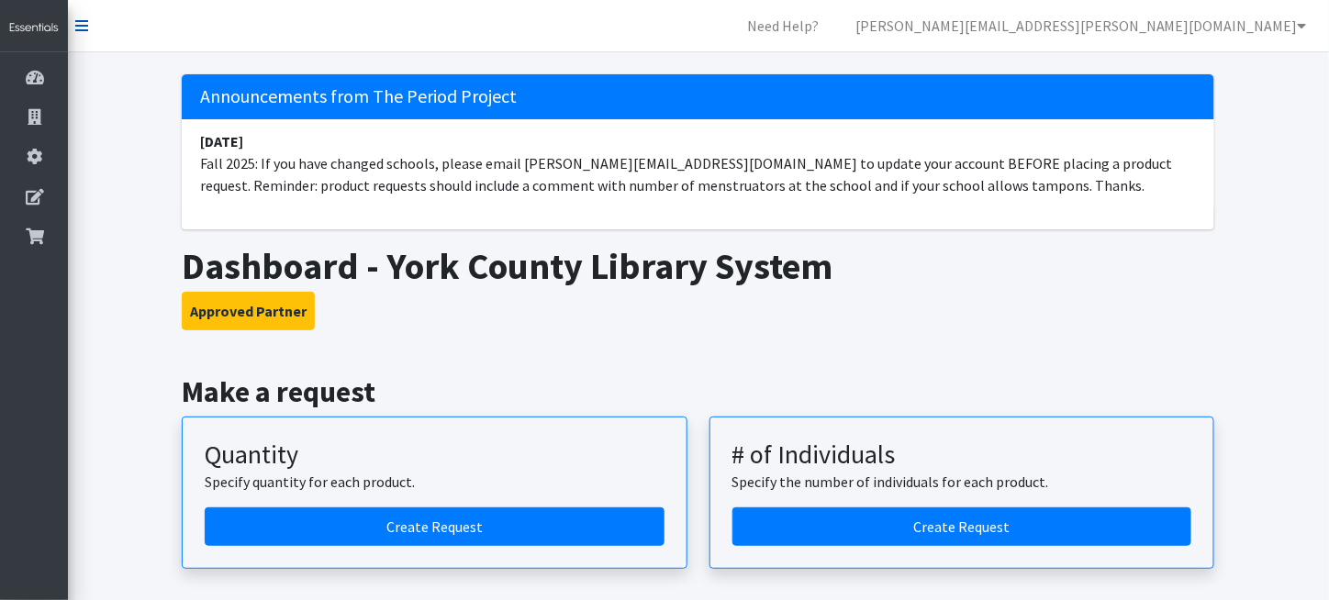
click at [82, 31] on icon at bounding box center [81, 25] width 13 height 15
